Goal: Task Accomplishment & Management: Complete application form

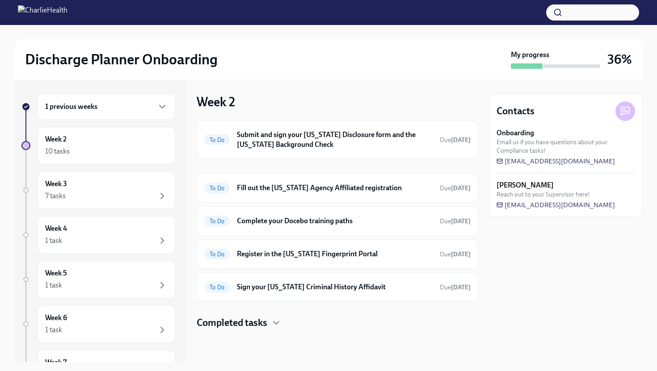
click at [262, 323] on h4 "Completed tasks" at bounding box center [232, 322] width 71 height 13
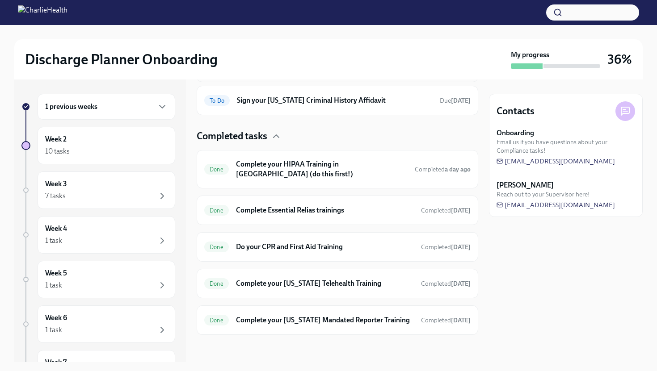
scroll to position [187, 0]
click at [298, 205] on h6 "Complete Essential Relias trainings" at bounding box center [325, 210] width 178 height 10
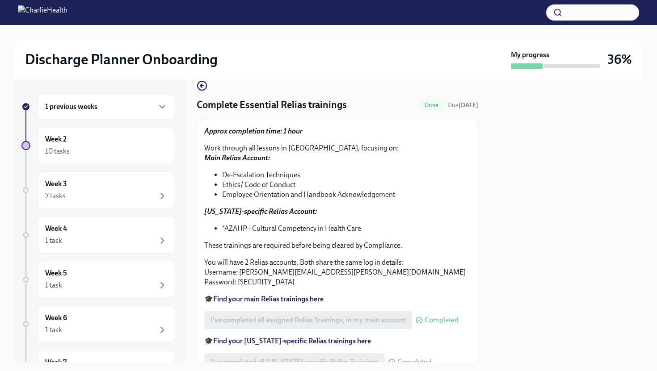
scroll to position [15, 0]
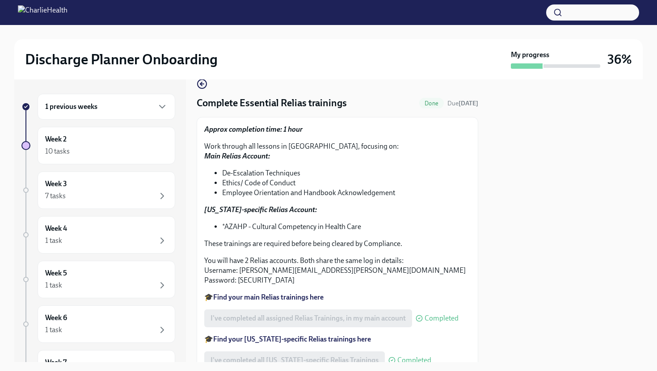
click at [280, 297] on strong "Find your main Relias trainings here" at bounding box center [268, 297] width 110 height 8
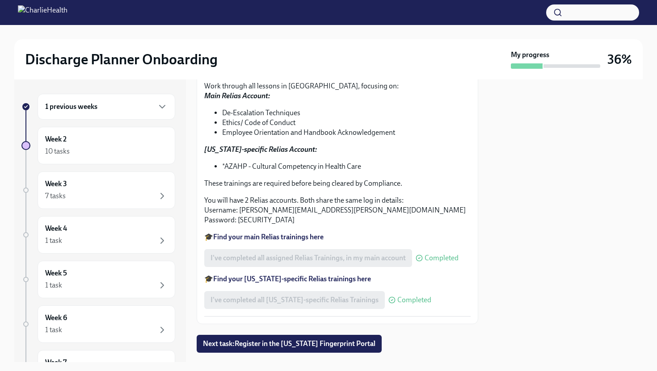
scroll to position [86, 0]
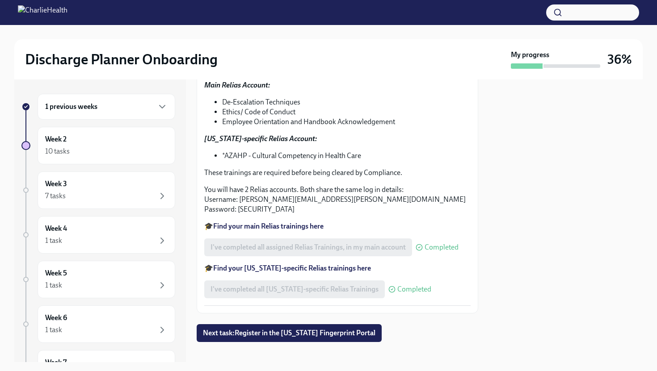
click at [273, 270] on strong "Find your [US_STATE]-specific Relias trainings here" at bounding box center [292, 268] width 158 height 8
click at [71, 146] on div "10 tasks" at bounding box center [106, 151] width 122 height 11
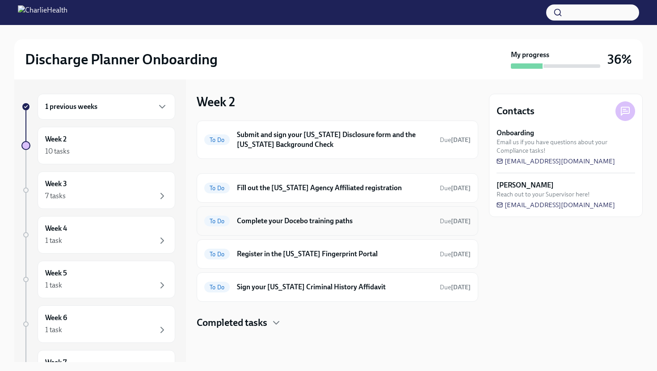
click at [331, 223] on h6 "Complete your Docebo training paths" at bounding box center [335, 221] width 196 height 10
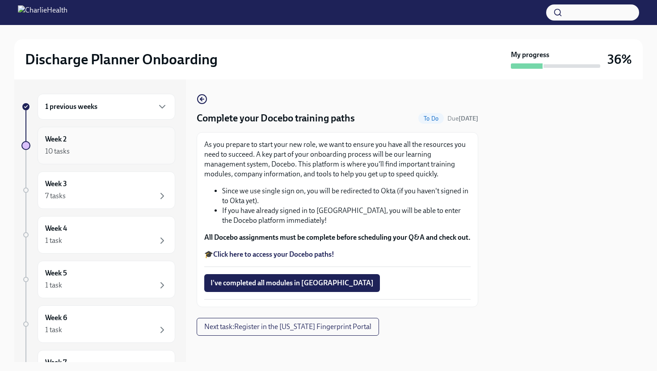
click at [115, 147] on div "10 tasks" at bounding box center [106, 151] width 122 height 11
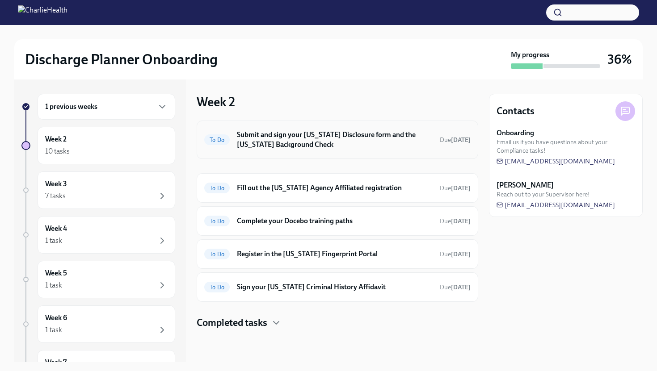
click at [331, 140] on h6 "Submit and sign your [US_STATE] Disclosure form and the [US_STATE] Background C…" at bounding box center [335, 140] width 196 height 20
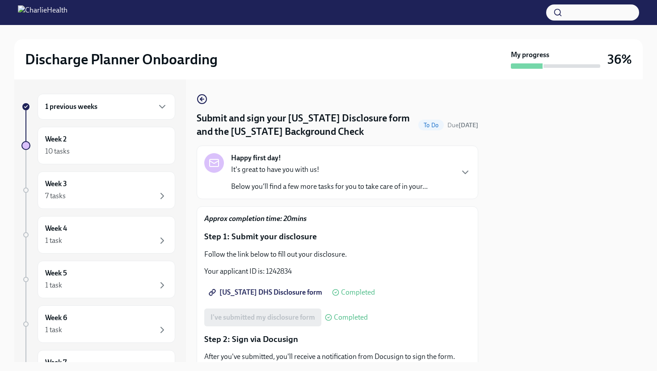
click at [432, 169] on div "Happy first day! It's great to have you with us! Below you'll find a few more t…" at bounding box center [337, 172] width 266 height 38
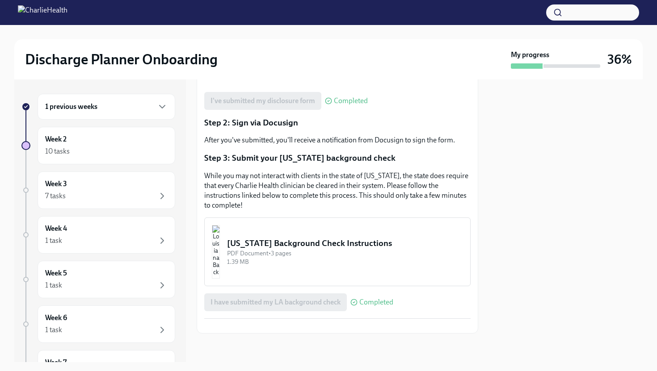
scroll to position [408, 0]
click at [268, 80] on span "[US_STATE] DHS Disclosure form" at bounding box center [266, 75] width 112 height 9
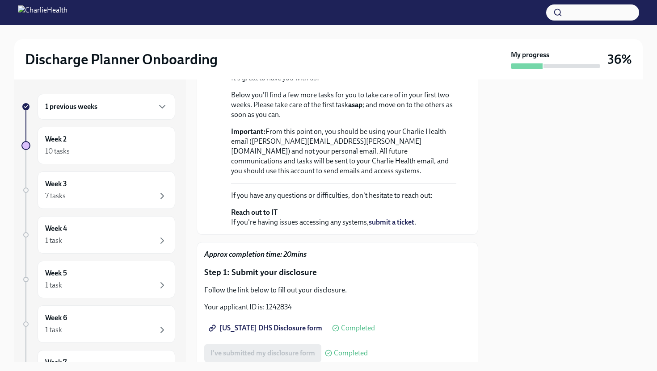
scroll to position [128, 0]
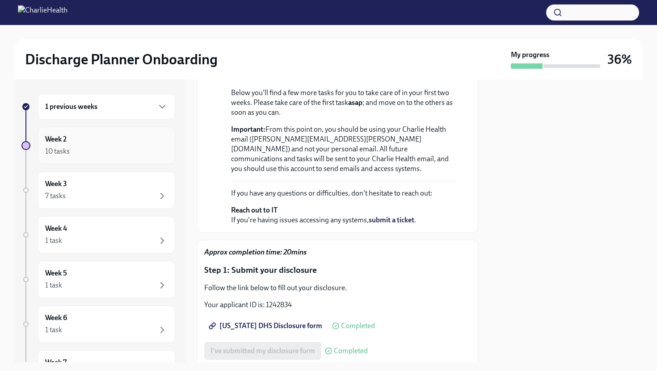
click at [94, 133] on div "Week 2 10 tasks" at bounding box center [107, 146] width 138 height 38
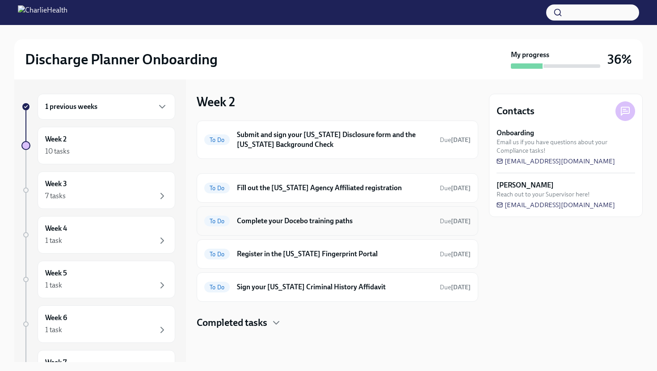
click at [308, 226] on div "To Do Complete your Docebo training paths Due [DATE]" at bounding box center [337, 221] width 266 height 14
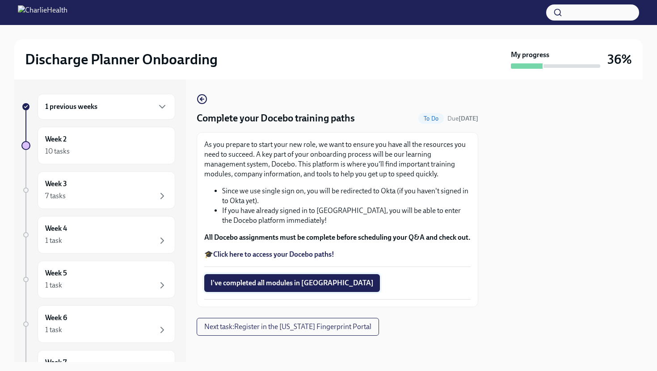
click at [253, 288] on span "I've completed all modules in [GEOGRAPHIC_DATA]" at bounding box center [291, 283] width 163 height 9
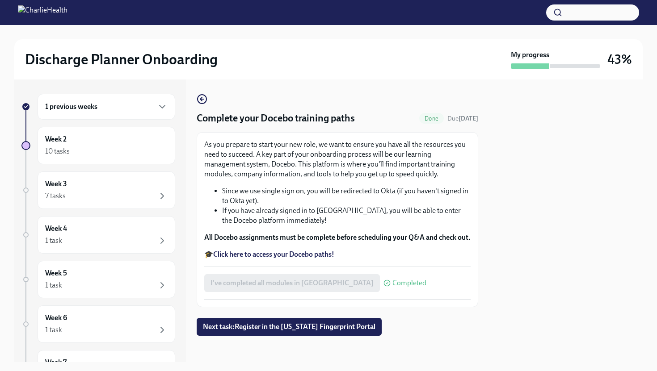
scroll to position [12, 0]
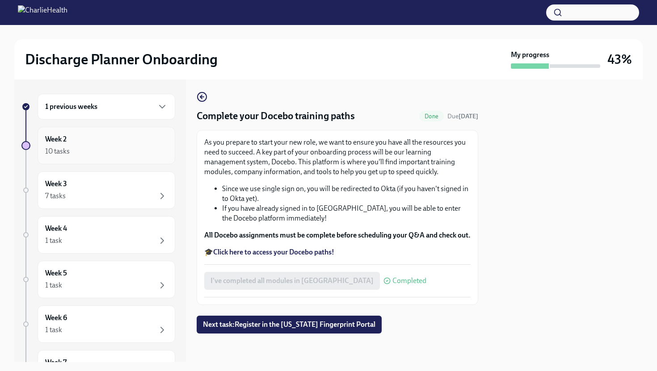
click at [86, 148] on div "10 tasks" at bounding box center [106, 151] width 122 height 11
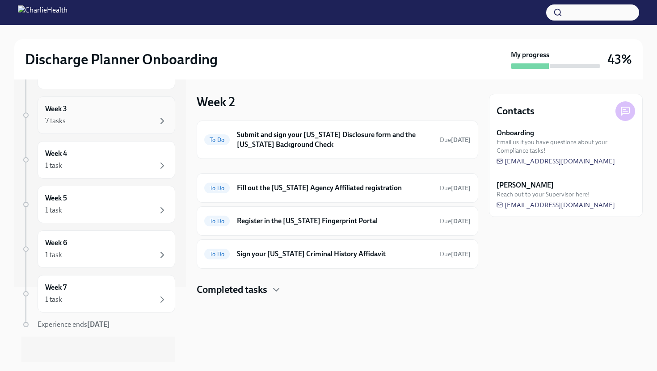
scroll to position [78, 0]
click at [107, 302] on div "Week 7 1 task" at bounding box center [107, 291] width 138 height 38
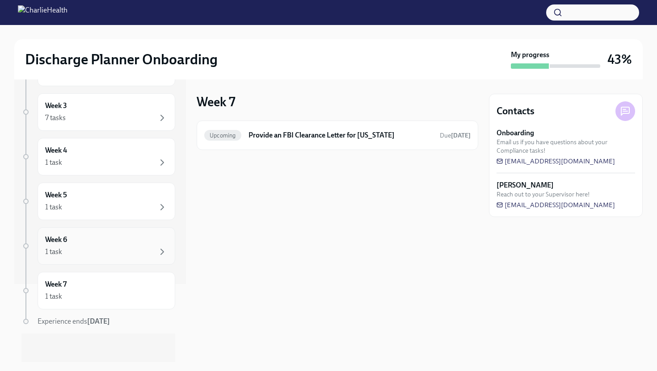
click at [101, 239] on div "Week 6 1 task" at bounding box center [106, 246] width 122 height 22
click at [109, 250] on div "1 task" at bounding box center [106, 252] width 122 height 11
click at [142, 206] on div "1 task" at bounding box center [106, 207] width 122 height 11
click at [122, 164] on div "1 task" at bounding box center [106, 162] width 122 height 11
click at [119, 106] on div "Week 3 7 tasks" at bounding box center [106, 112] width 122 height 22
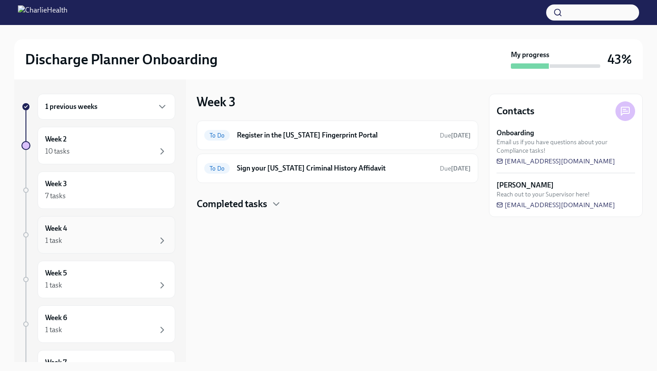
click at [80, 250] on div "Week 4 1 task" at bounding box center [107, 235] width 138 height 38
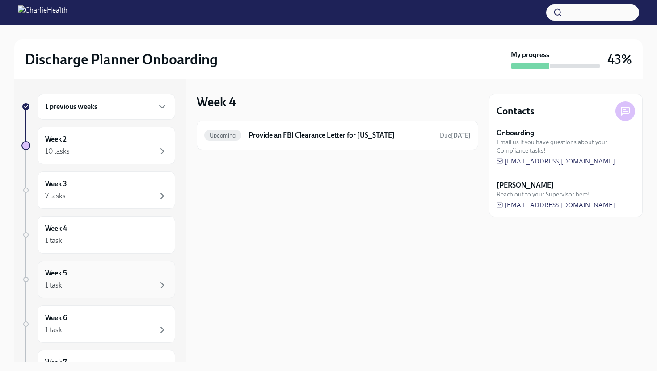
click at [77, 280] on div "1 task" at bounding box center [106, 285] width 122 height 11
click at [85, 238] on div "1 task" at bounding box center [106, 240] width 122 height 11
click at [99, 193] on div "7 tasks" at bounding box center [106, 196] width 122 height 11
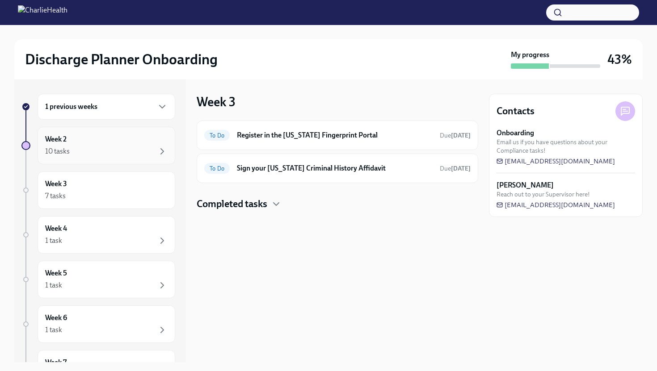
click at [115, 149] on div "10 tasks" at bounding box center [106, 151] width 122 height 11
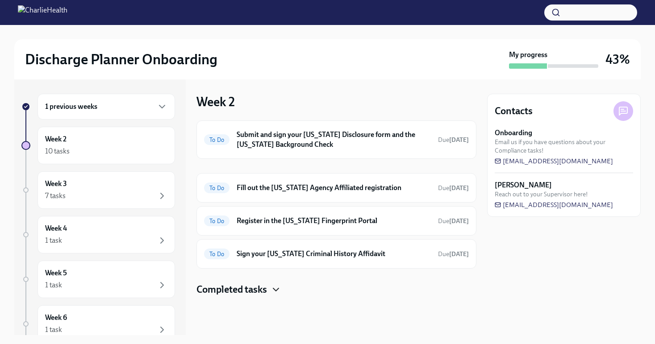
click at [273, 289] on icon "button" at bounding box center [276, 290] width 11 height 11
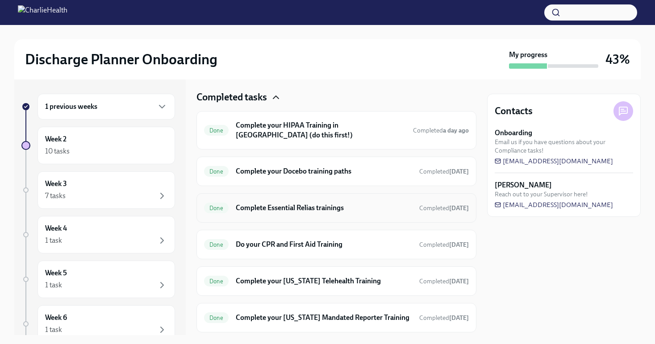
scroll to position [218, 0]
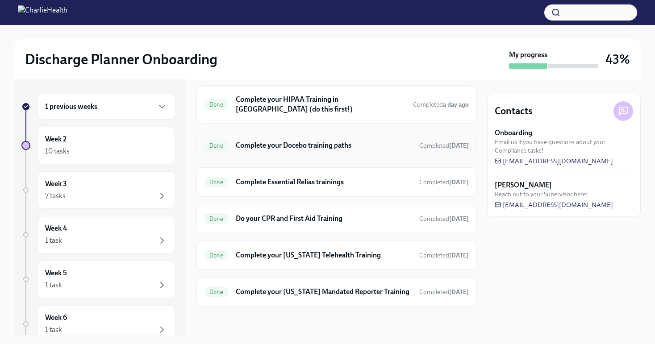
click at [297, 143] on div "Done Complete your Docebo training paths Completed [DATE]" at bounding box center [336, 145] width 265 height 14
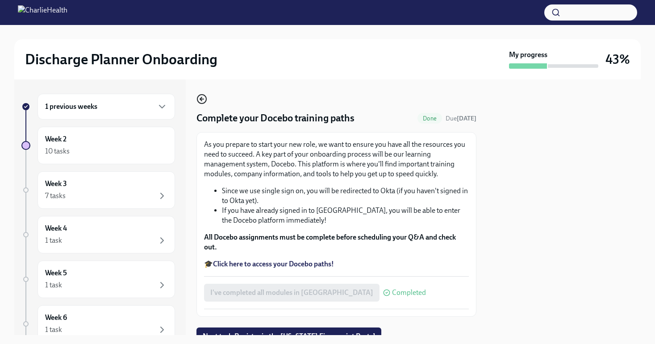
click at [202, 103] on circle "button" at bounding box center [201, 99] width 9 height 9
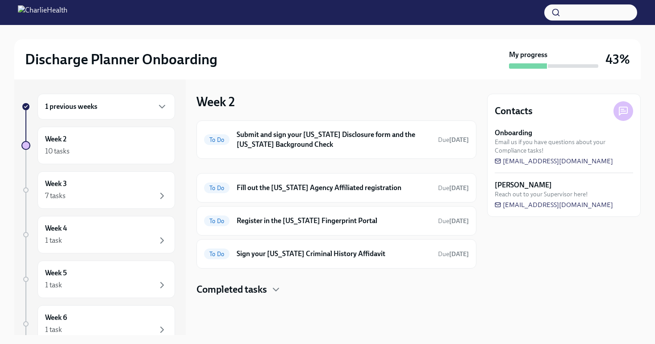
click at [270, 289] on div "Completed tasks" at bounding box center [337, 289] width 280 height 13
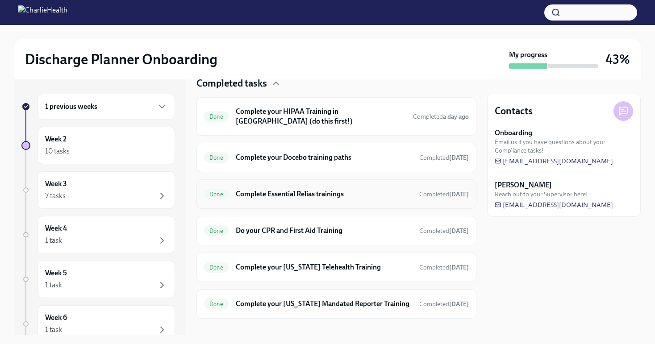
scroll to position [203, 0]
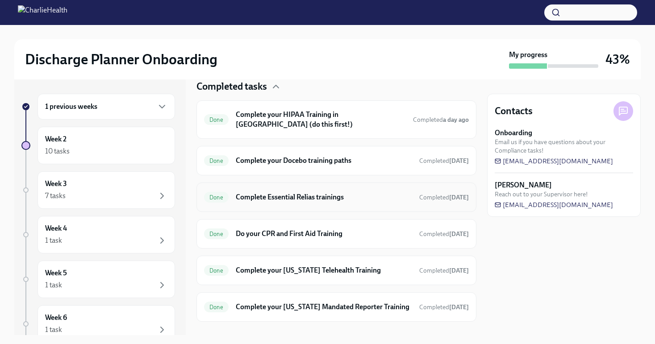
click at [293, 193] on h6 "Complete Essential Relias trainings" at bounding box center [324, 198] width 176 height 10
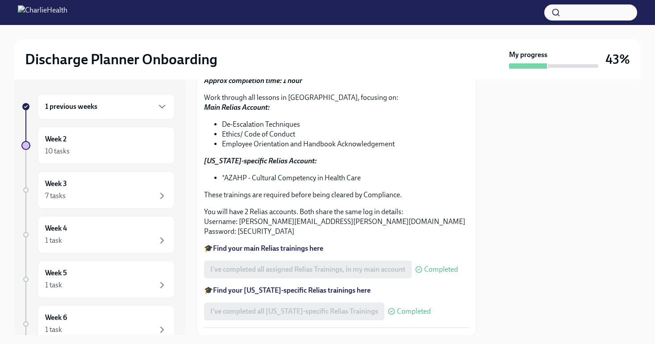
scroll to position [65, 0]
click at [310, 248] on strong "Find your main Relias trainings here" at bounding box center [268, 247] width 110 height 8
